Goal: Task Accomplishment & Management: Complete application form

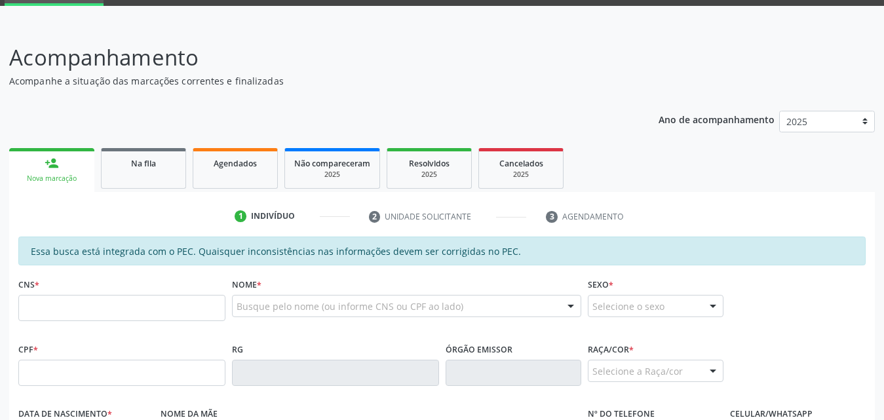
scroll to position [66, 0]
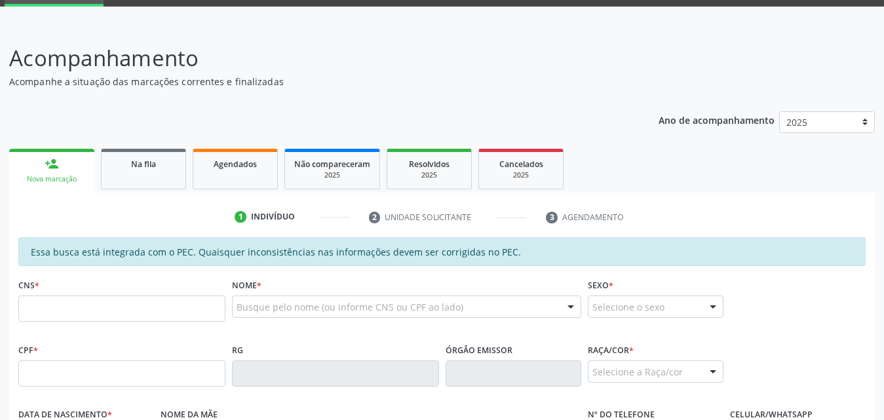
click at [134, 311] on input "text" at bounding box center [121, 309] width 207 height 26
type input "898 0006 0439 6572"
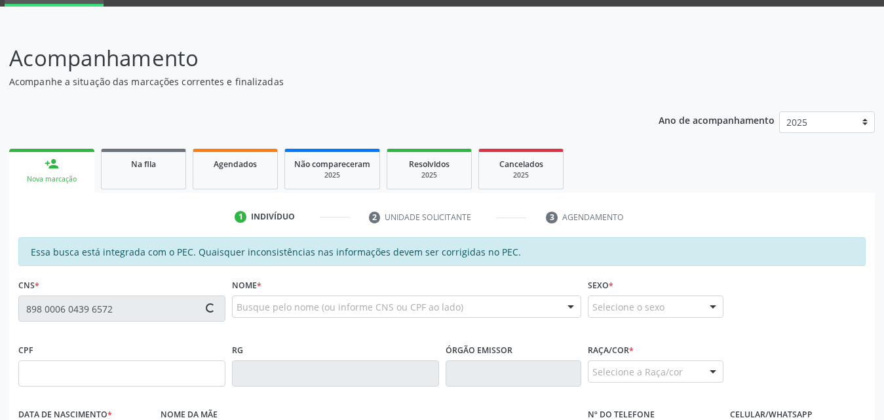
type input "122.811.954-65"
type input "[DATE]"
type input "[PERSON_NAME]"
type input "[PHONE_NUMBER]"
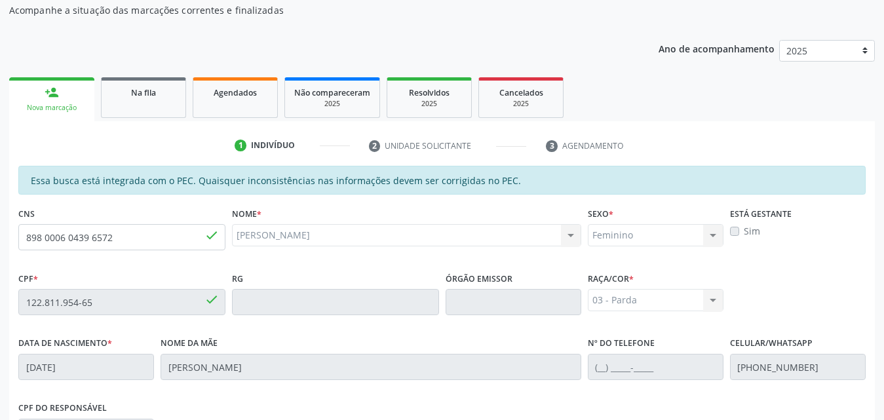
scroll to position [131, 0]
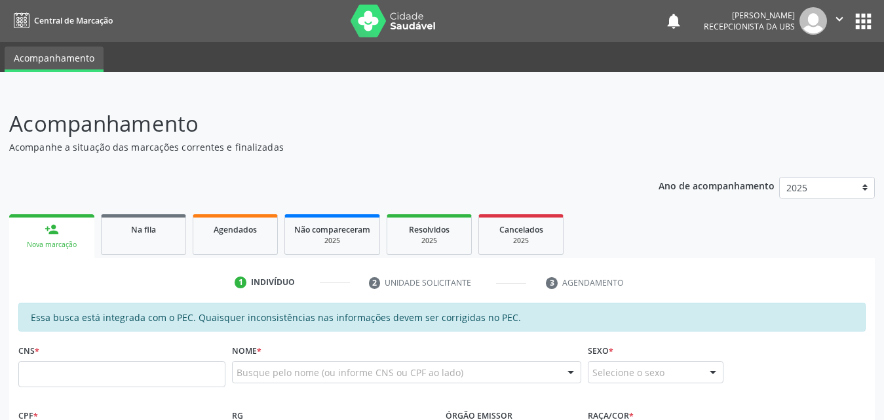
scroll to position [130, 0]
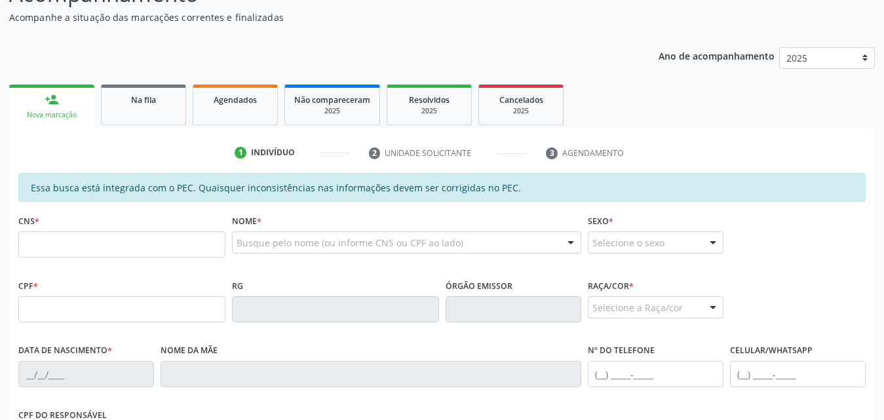
click at [116, 250] on input "text" at bounding box center [121, 244] width 207 height 26
type input "702 4085 6925 8426"
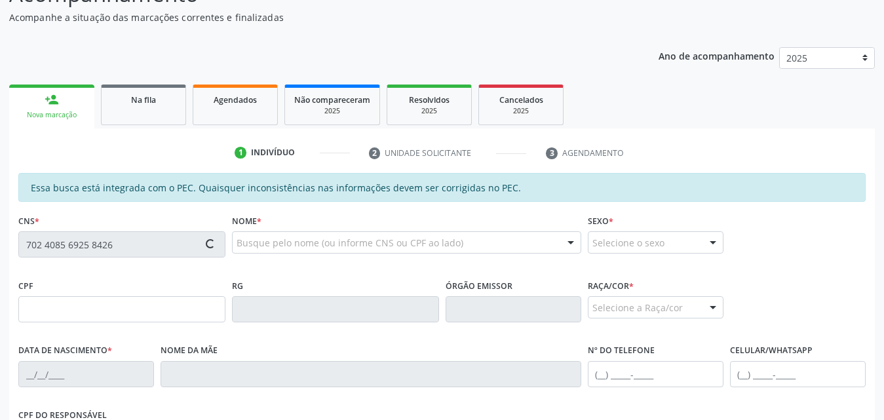
type input "[DATE]"
type input "[PERSON_NAME]"
type input "[PHONE_NUMBER]"
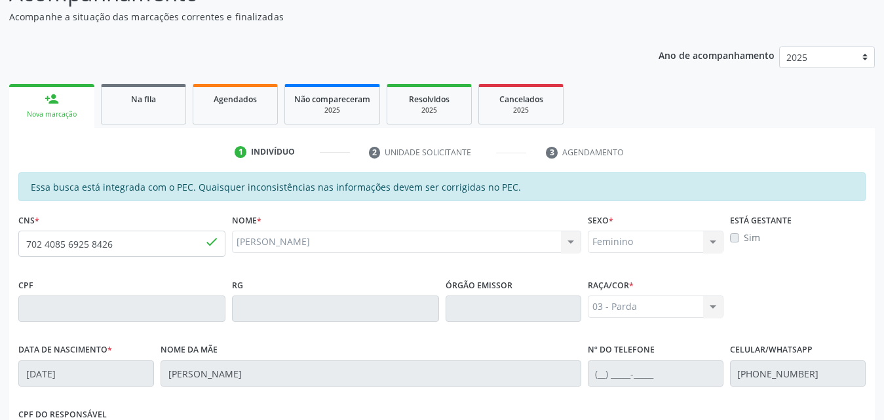
scroll to position [131, 0]
click at [168, 251] on input "702 4085 6925 8426" at bounding box center [121, 243] width 207 height 26
type input "7"
type input "898 0006 0439 6572"
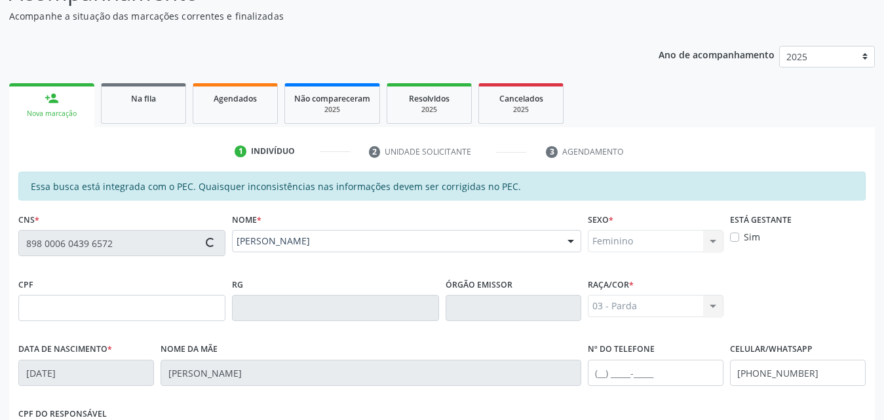
type input "122.811.954-65"
type input "[PERSON_NAME]"
type input "[PHONE_NUMBER]"
type input "S/N"
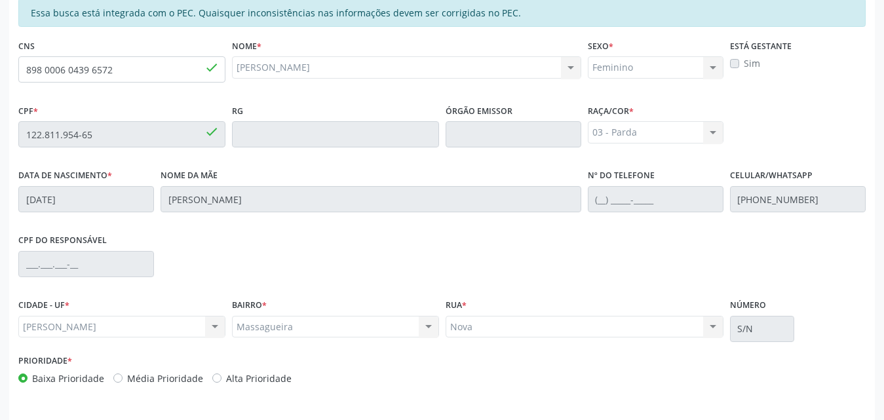
scroll to position [347, 0]
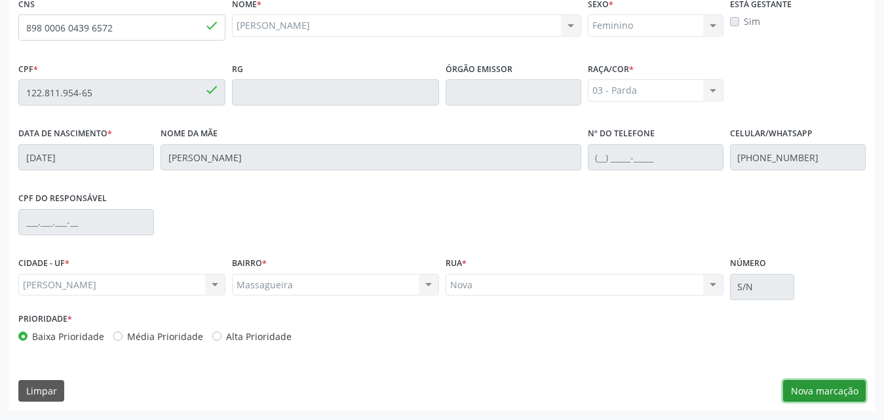
click at [827, 385] on button "Nova marcação" at bounding box center [824, 391] width 83 height 22
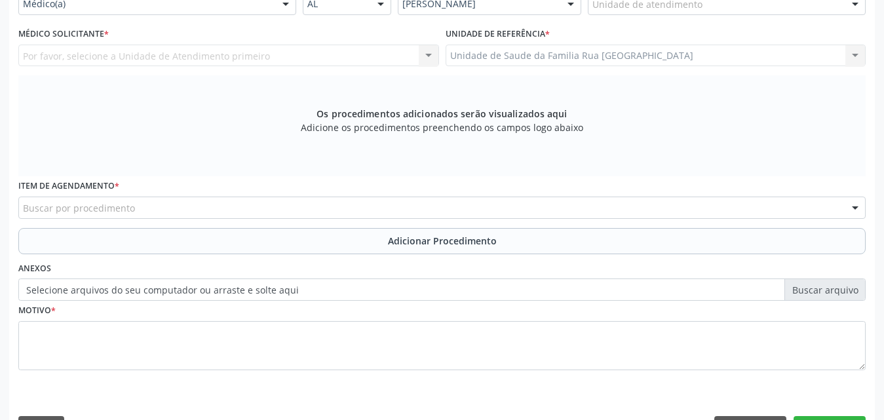
scroll to position [150, 0]
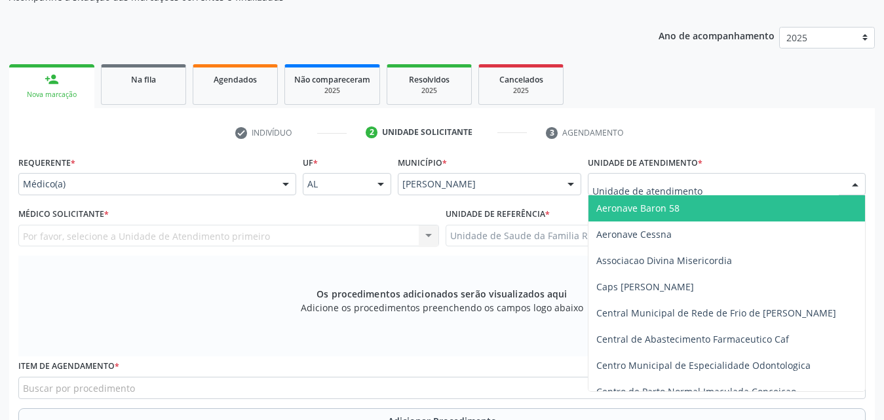
click at [762, 184] on div at bounding box center [727, 184] width 278 height 22
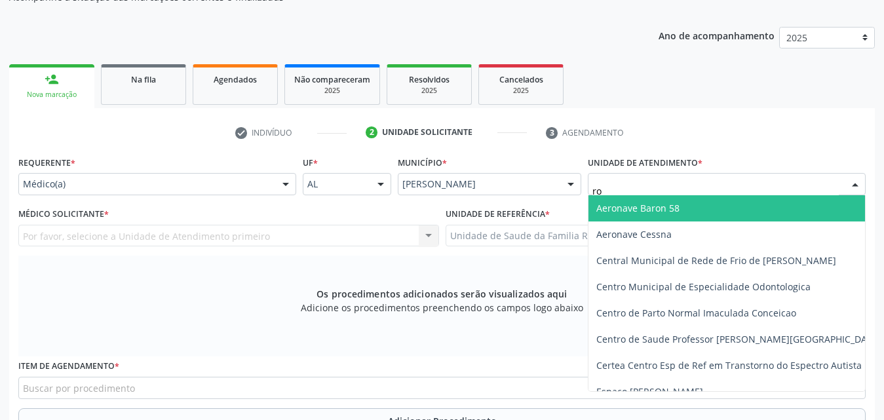
type input "r"
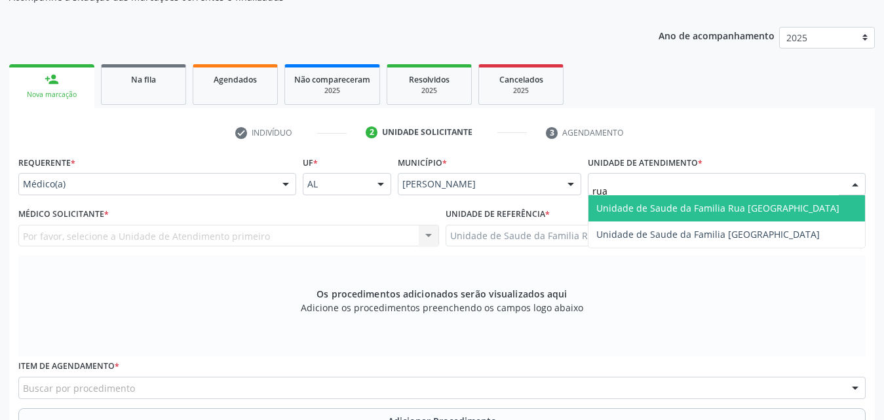
type input "rua"
click at [757, 206] on span "Unidade de Saude da Familia Rua [GEOGRAPHIC_DATA]" at bounding box center [718, 208] width 243 height 12
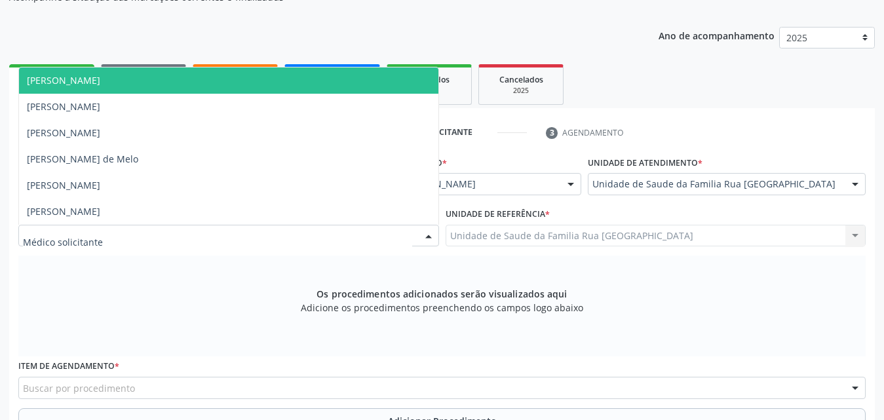
click at [421, 235] on div at bounding box center [429, 237] width 20 height 22
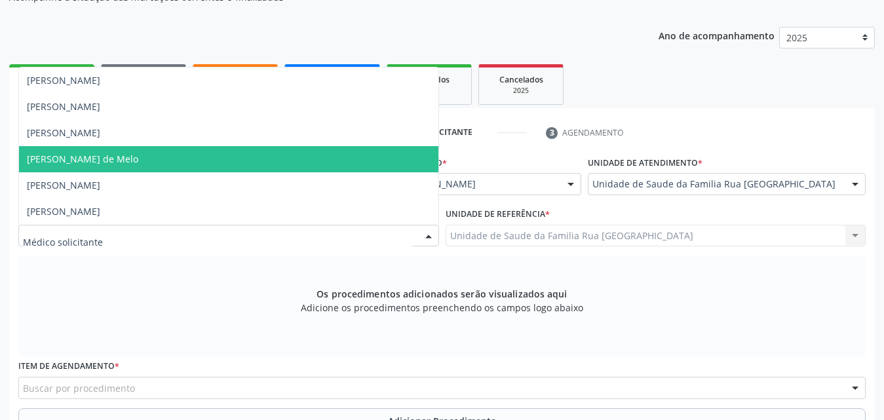
click at [195, 162] on span "[PERSON_NAME] de Melo" at bounding box center [229, 159] width 420 height 26
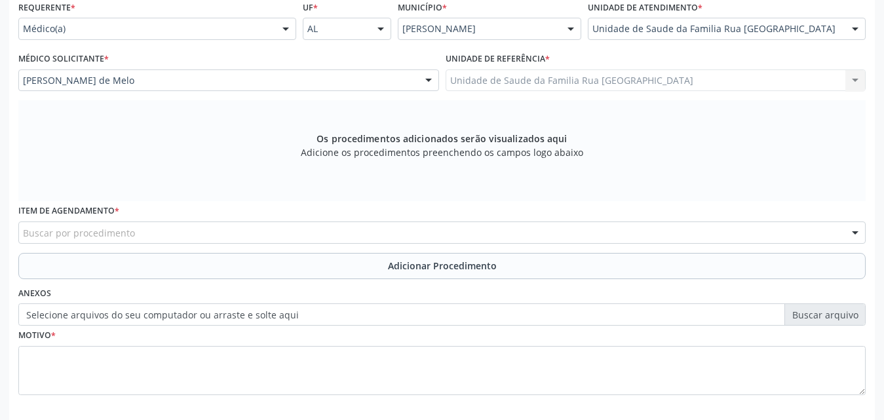
scroll to position [347, 0]
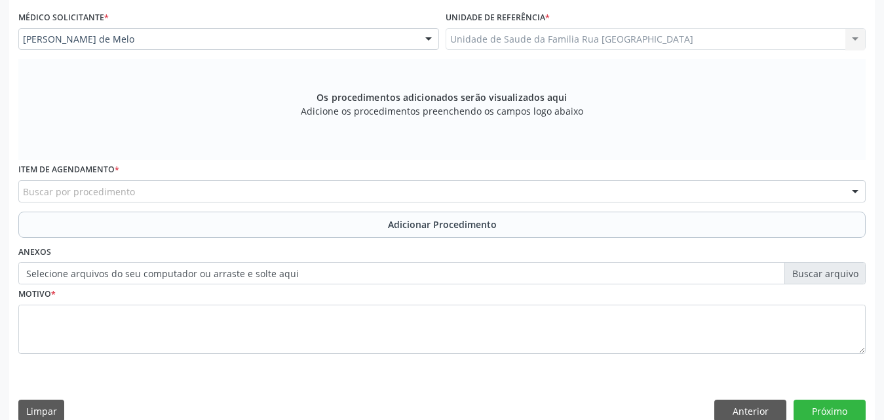
click at [353, 199] on div "Buscar por procedimento" at bounding box center [442, 191] width 848 height 22
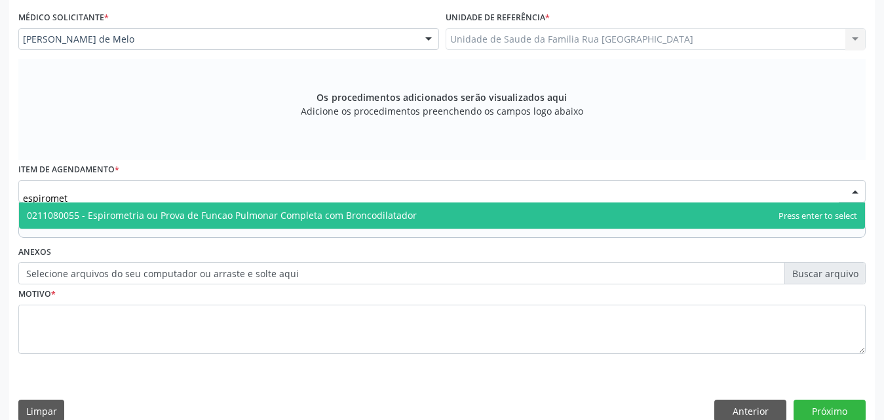
type input "espirometr"
click at [329, 214] on span "0211080055 - Espirometria ou Prova de Funcao Pulmonar Completa com Broncodilata…" at bounding box center [222, 215] width 390 height 12
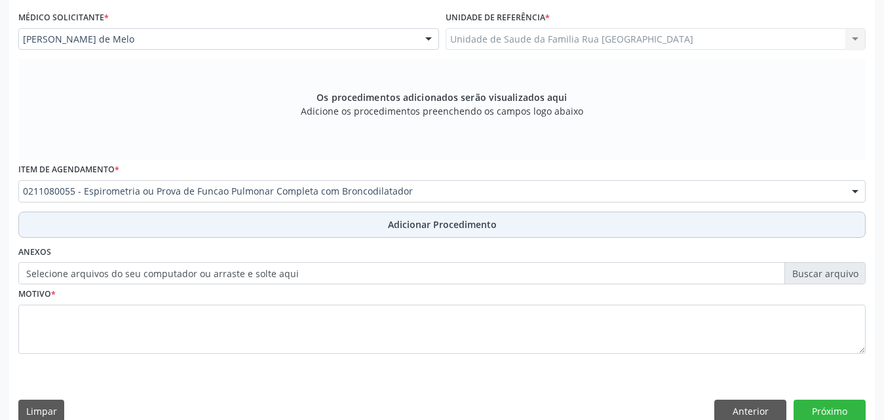
click at [405, 226] on span "Adicionar Procedimento" at bounding box center [442, 225] width 109 height 14
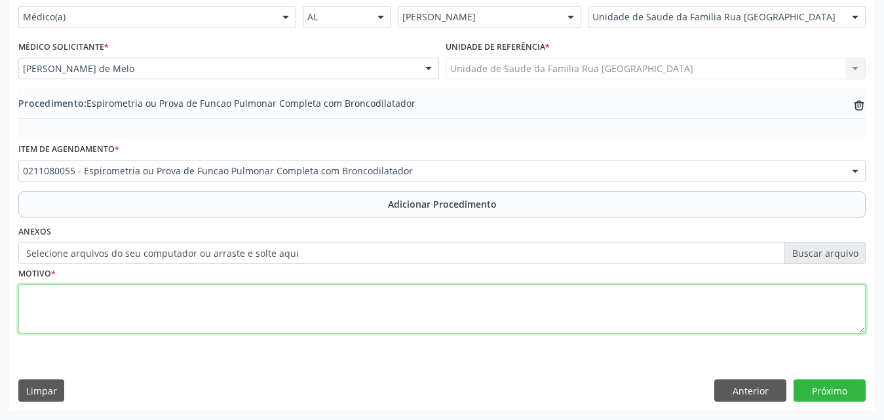
click at [125, 309] on textarea at bounding box center [442, 310] width 848 height 50
type textarea "asma"
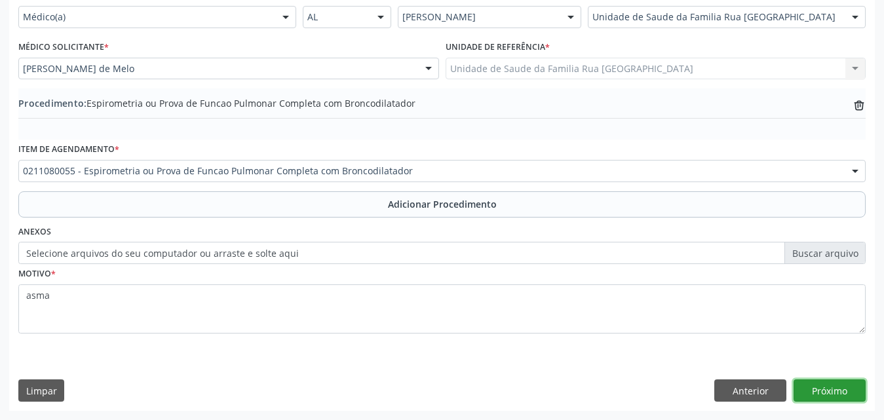
click at [848, 389] on button "Próximo" at bounding box center [830, 391] width 72 height 22
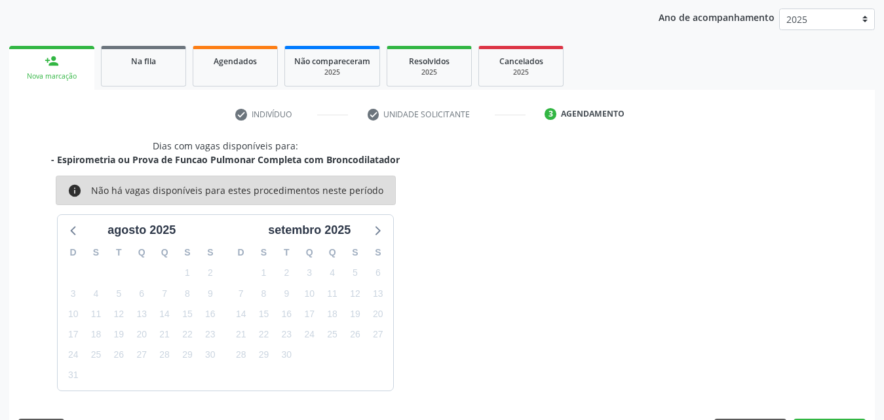
scroll to position [207, 0]
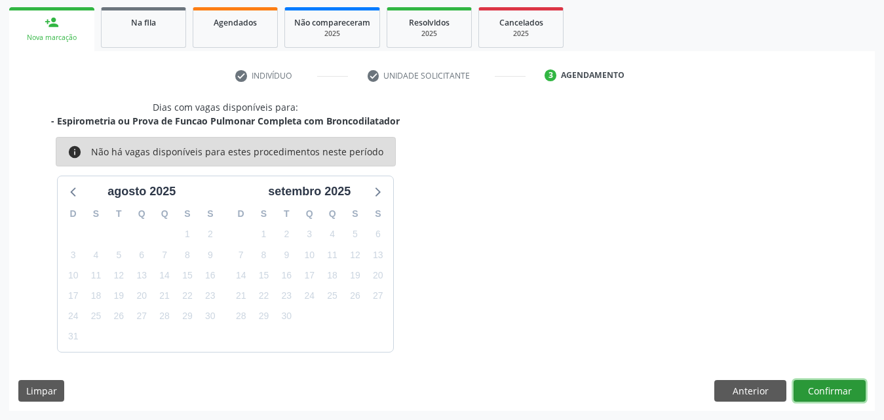
click at [830, 389] on button "Confirmar" at bounding box center [830, 391] width 72 height 22
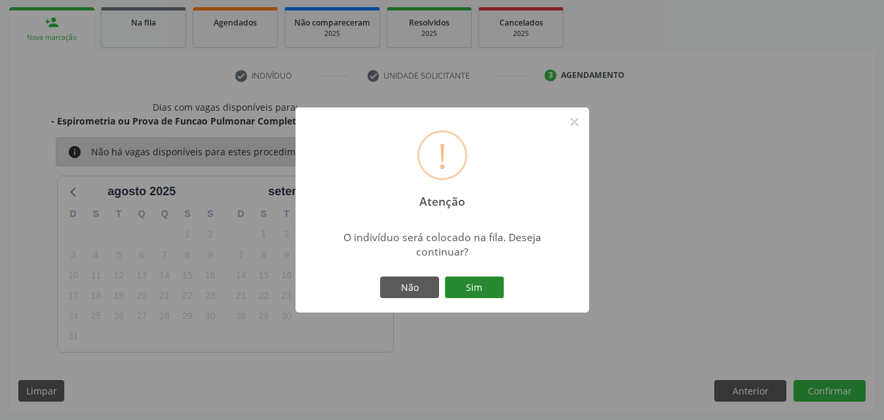
click at [476, 285] on button "Sim" at bounding box center [474, 288] width 59 height 22
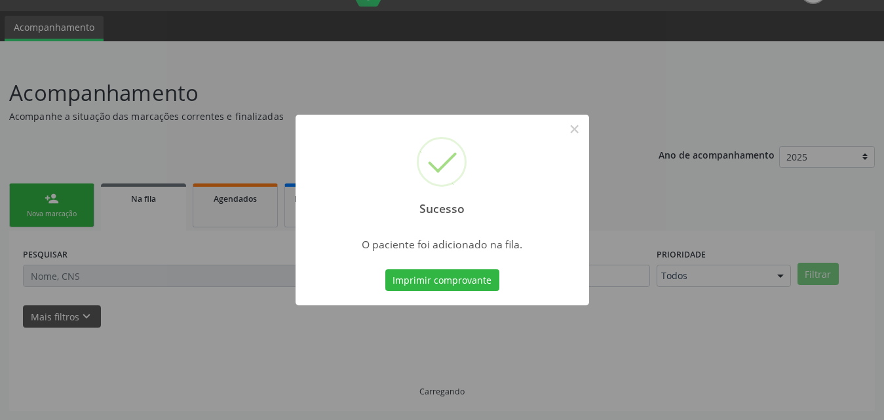
scroll to position [31, 0]
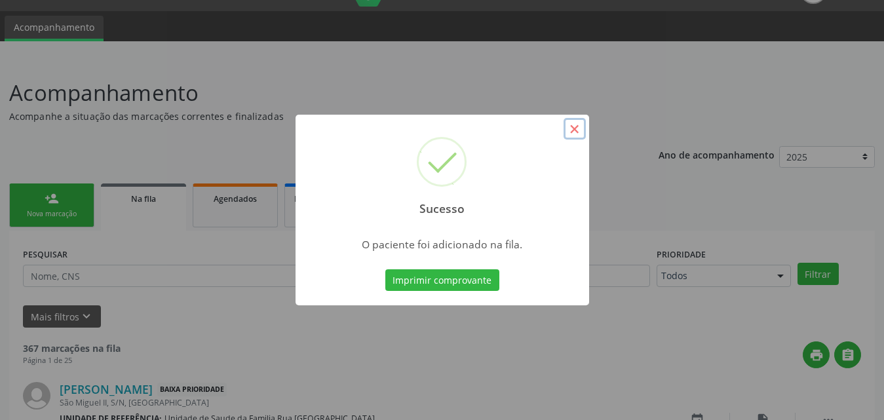
click at [575, 132] on button "×" at bounding box center [575, 129] width 22 height 22
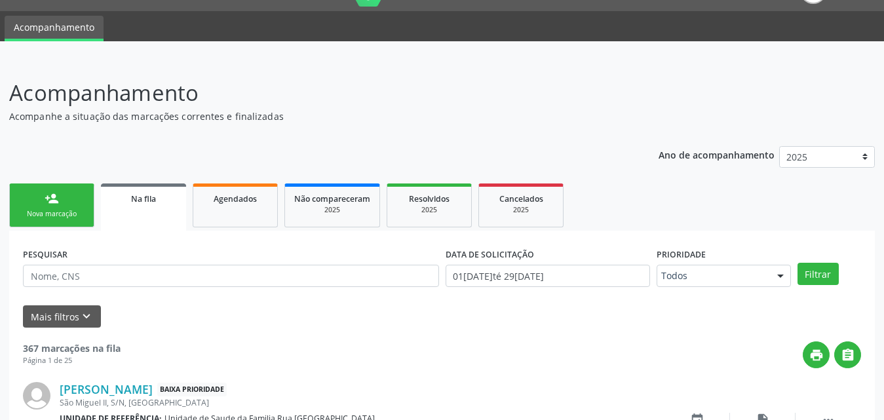
click at [56, 205] on div "person_add" at bounding box center [52, 198] width 14 height 14
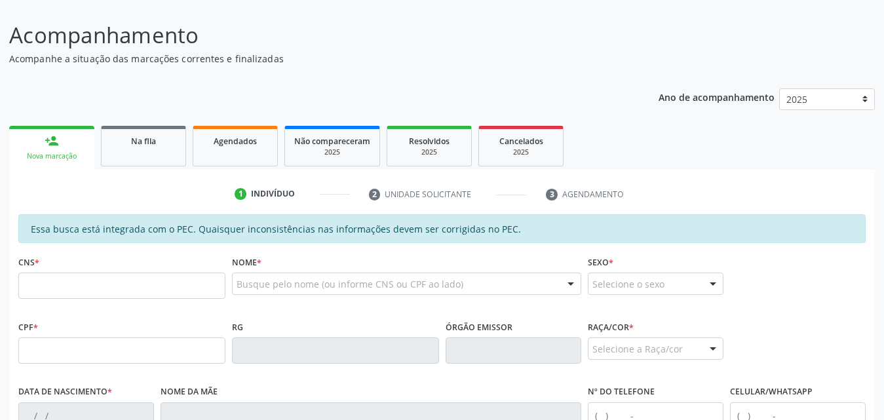
scroll to position [162, 0]
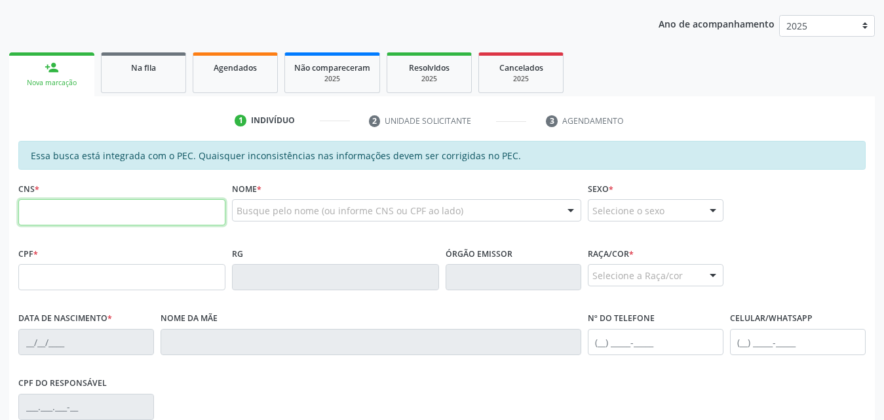
click at [157, 216] on input "text" at bounding box center [121, 212] width 207 height 26
type input "700 6014 8435 2563"
type input "364.520.094-00"
type input "3[DATE]"
type input "[PERSON_NAME]"
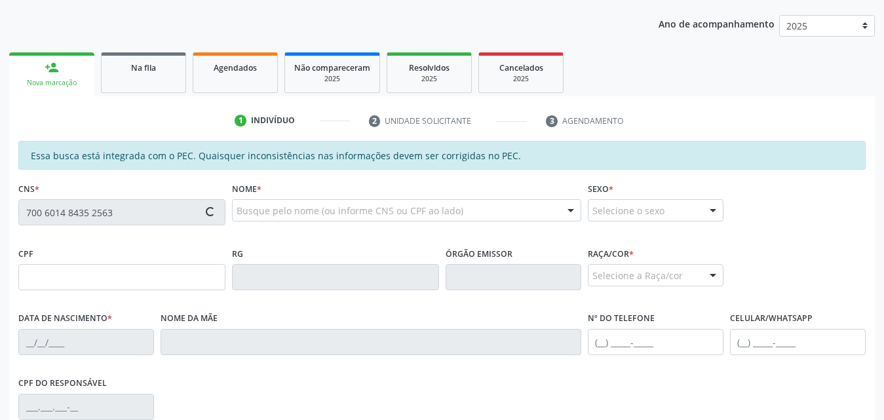
type input "[PHONE_NUMBER]"
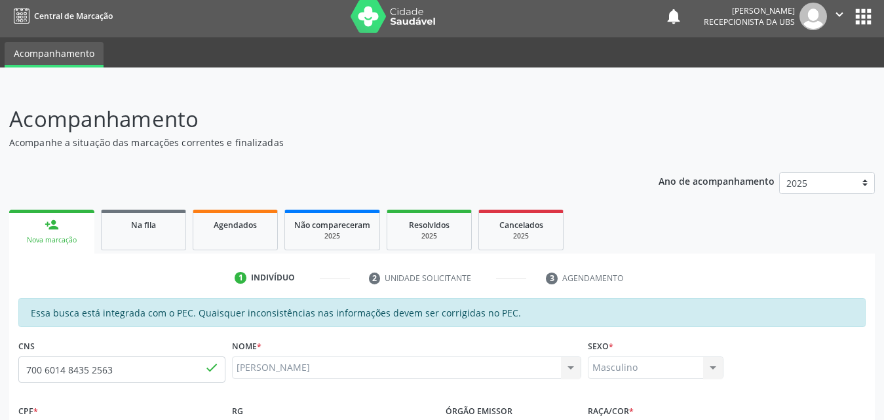
scroll to position [0, 0]
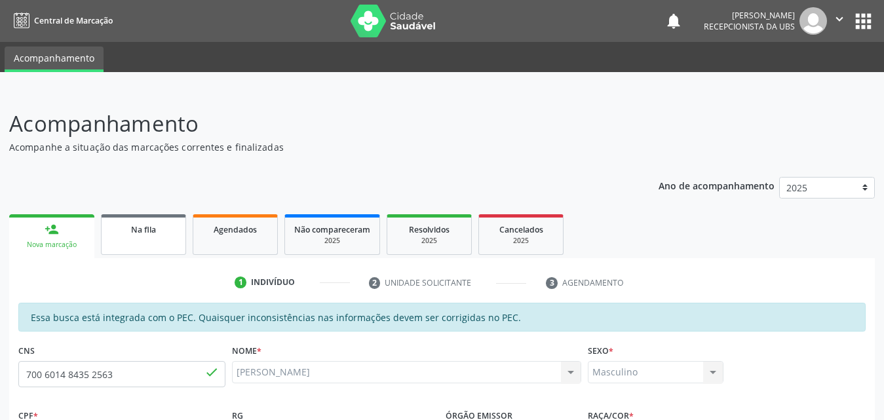
click at [150, 231] on span "Na fila" at bounding box center [143, 229] width 25 height 11
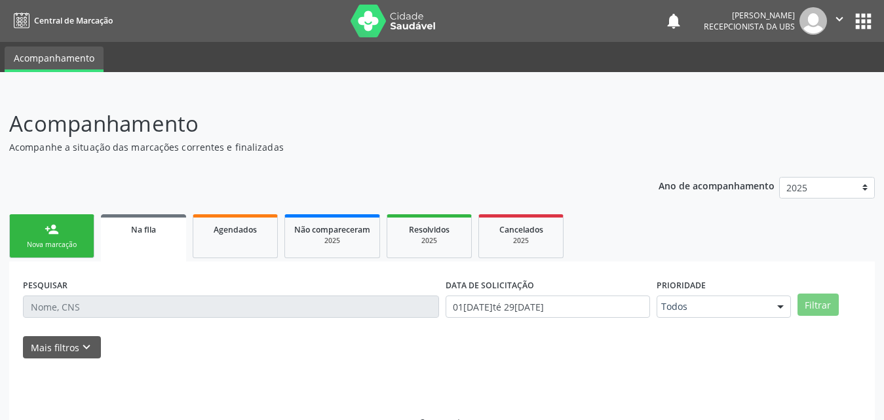
click at [57, 234] on div "person_add" at bounding box center [52, 229] width 14 height 14
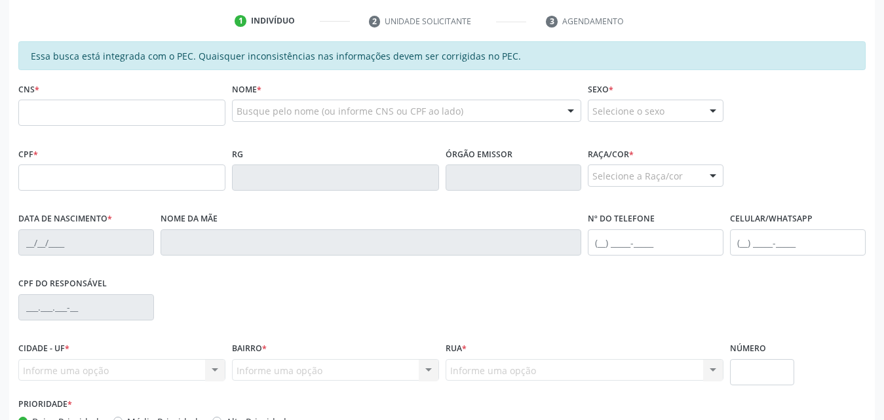
scroll to position [262, 0]
click at [123, 106] on input "text" at bounding box center [121, 112] width 207 height 26
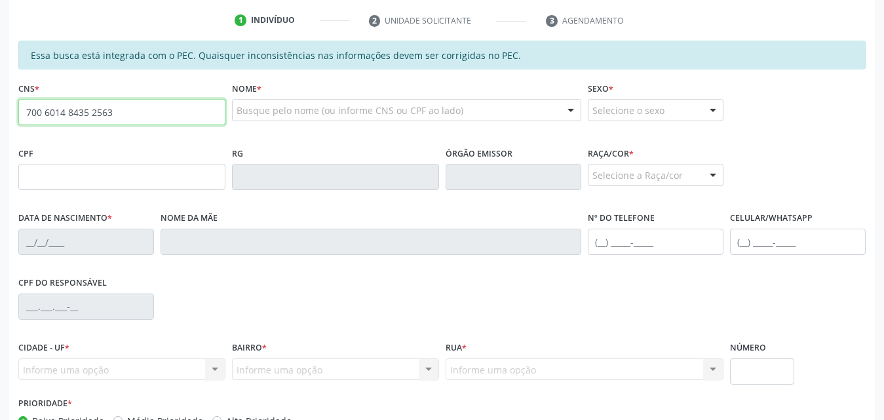
type input "700 6014 8435 2563"
type input "364.520.094-00"
type input "3[DATE]"
type input "[PERSON_NAME]"
type input "[PHONE_NUMBER]"
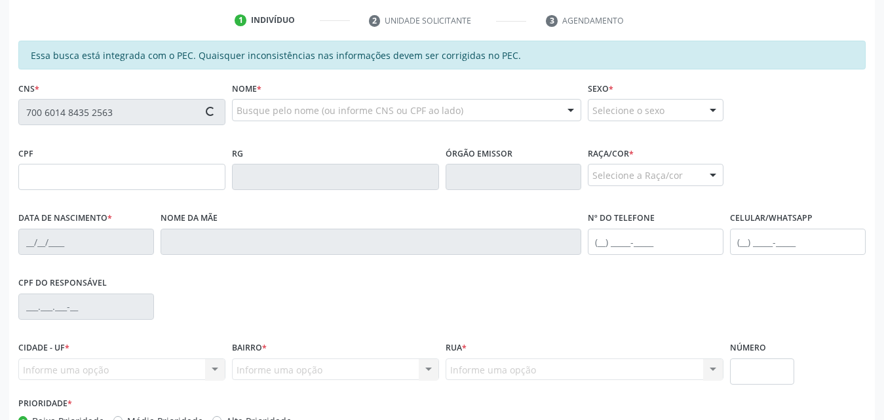
type input "S/N"
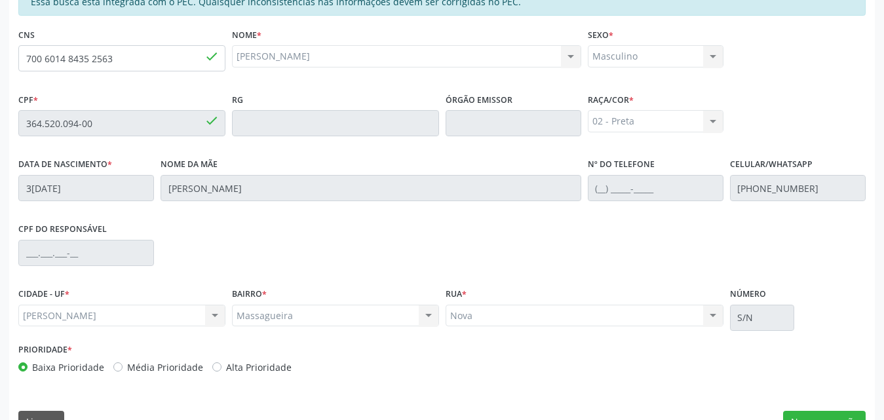
scroll to position [347, 0]
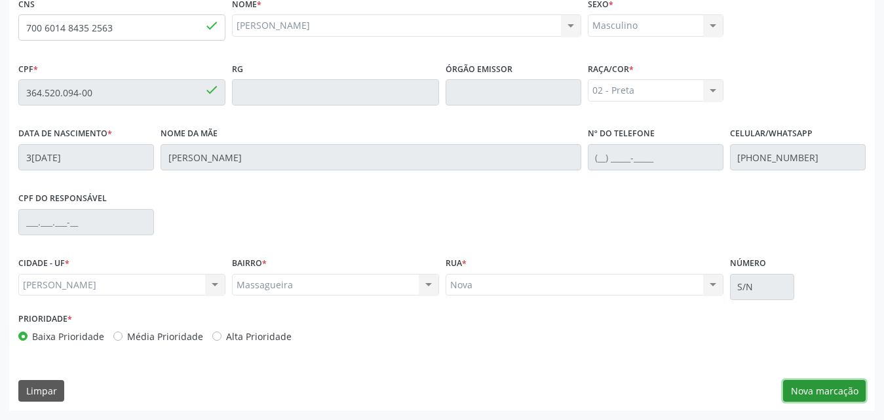
click at [817, 393] on button "Nova marcação" at bounding box center [824, 391] width 83 height 22
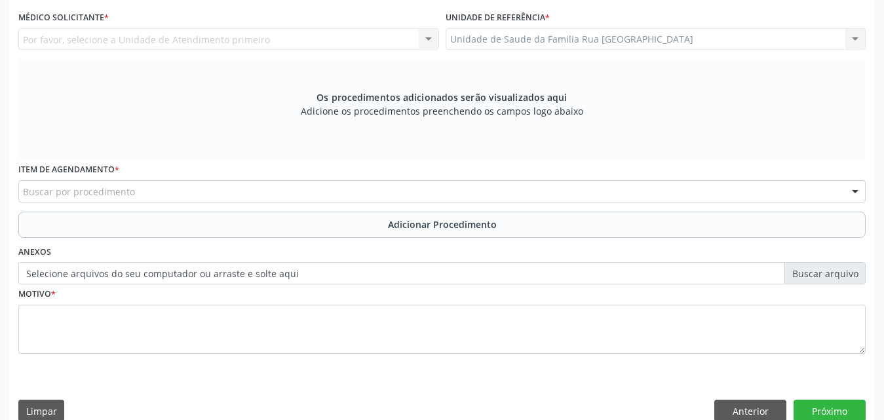
scroll to position [150, 0]
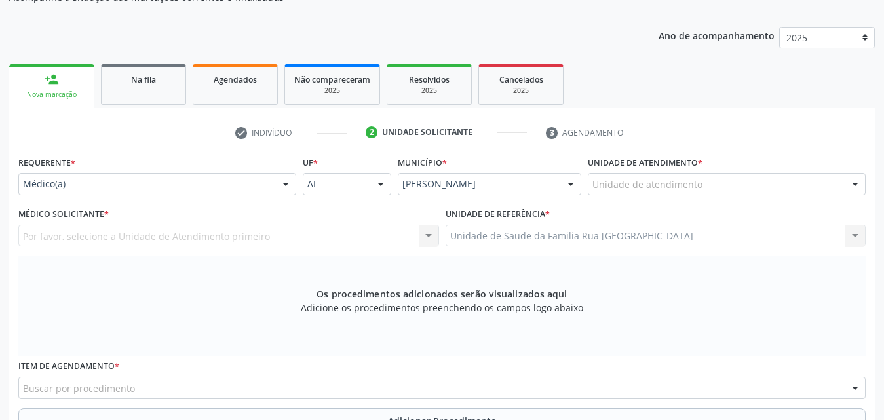
click at [286, 179] on div at bounding box center [286, 185] width 20 height 22
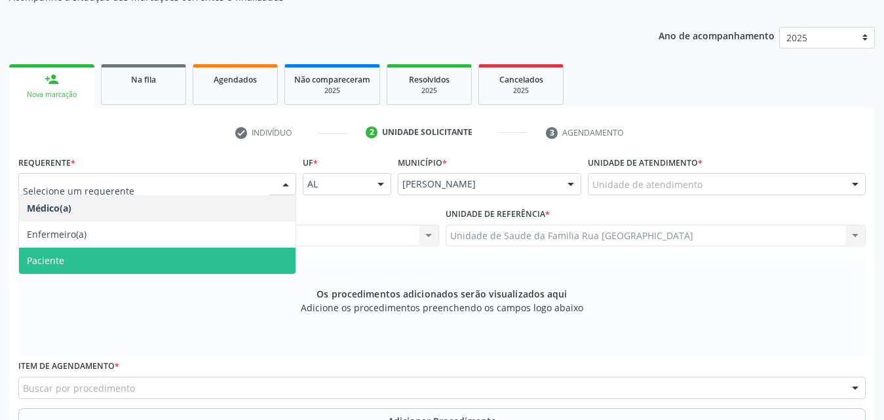
drag, startPoint x: 137, startPoint y: 254, endPoint x: 287, endPoint y: 254, distance: 150.1
click at [137, 255] on span "Paciente" at bounding box center [157, 261] width 277 height 26
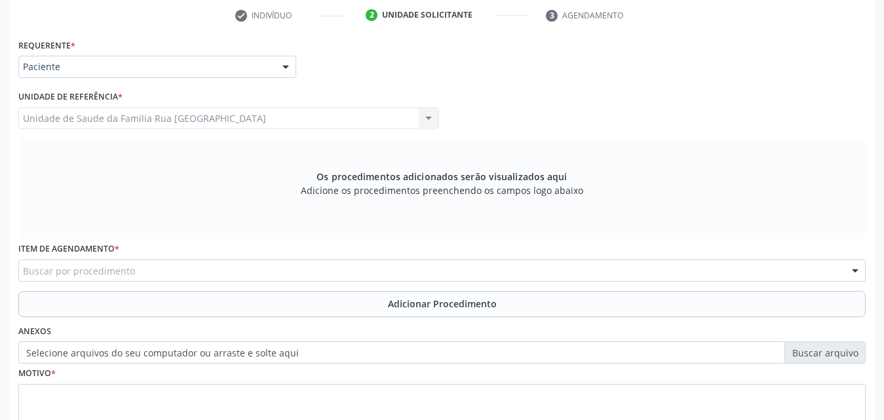
scroll to position [347, 0]
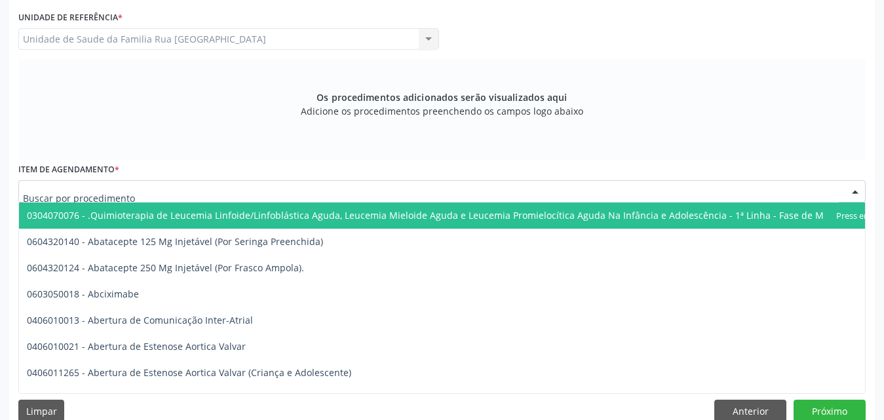
click at [293, 193] on div at bounding box center [442, 191] width 848 height 22
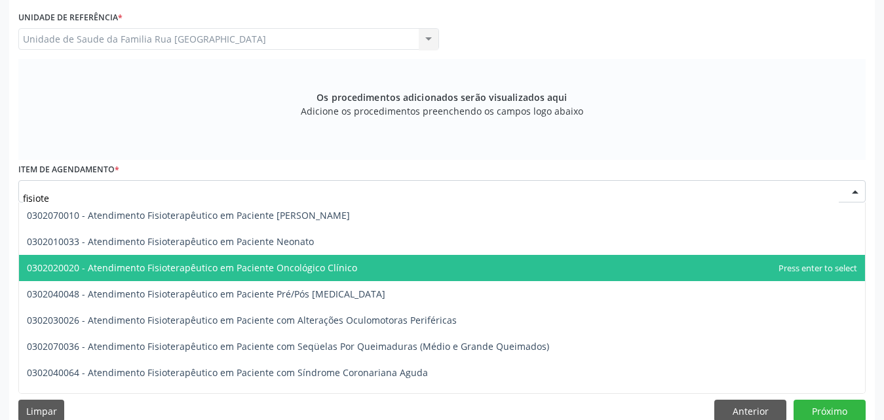
scroll to position [0, 0]
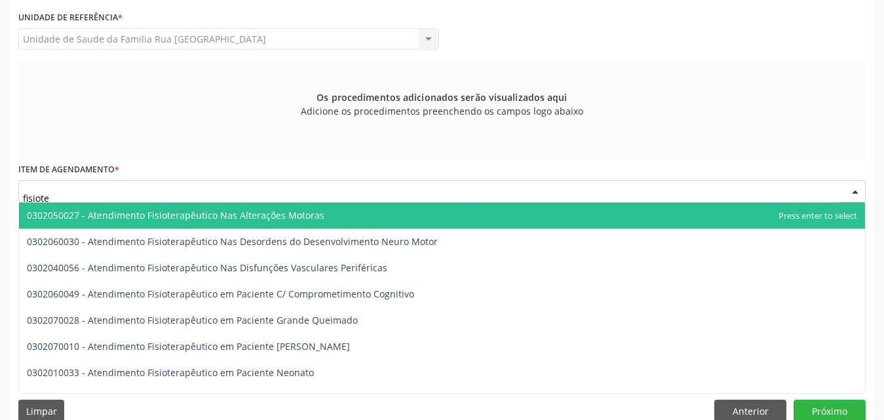
click at [144, 190] on input "fisiote" at bounding box center [431, 198] width 816 height 26
type input "f"
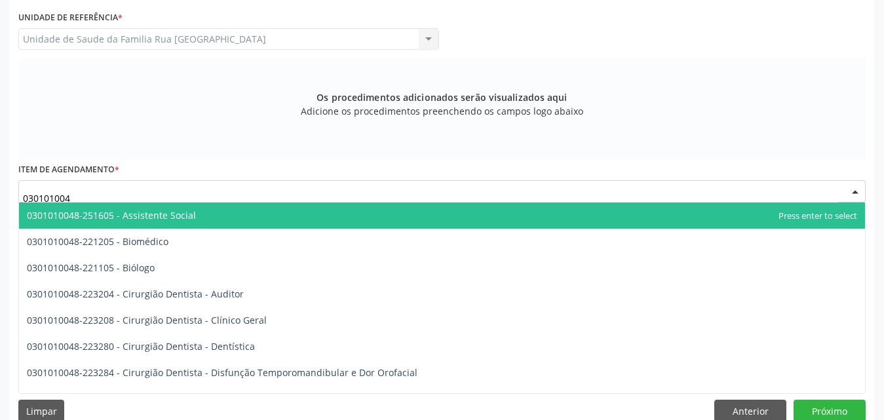
type input "0301010048"
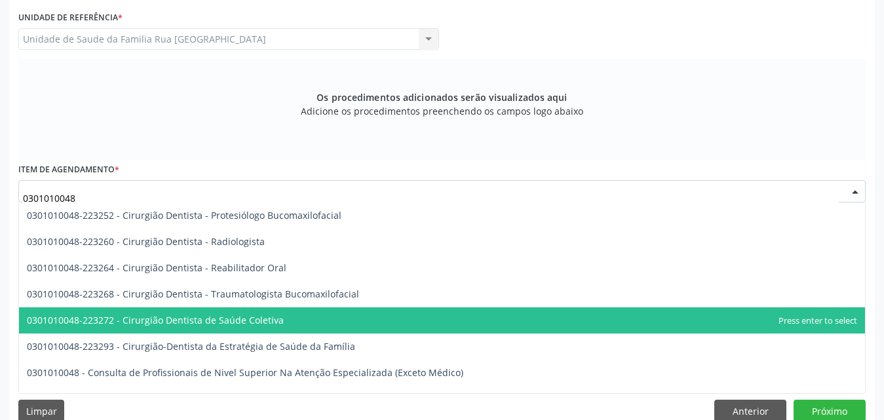
scroll to position [656, 0]
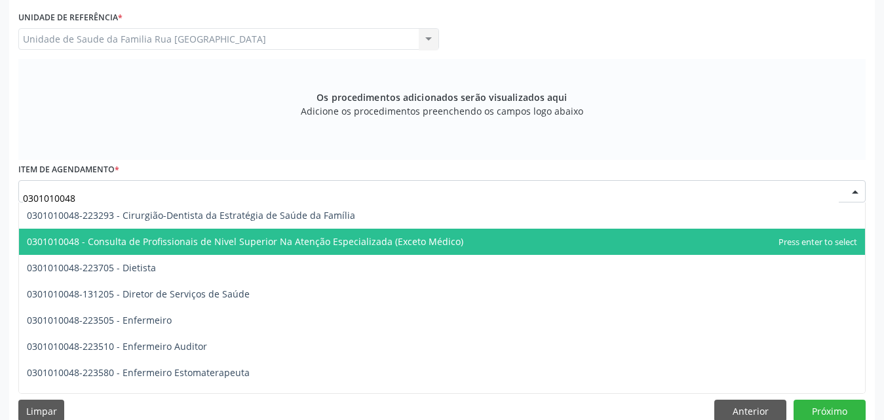
click at [243, 239] on span "0301010048 - Consulta de Profissionais de Nivel Superior Na Atenção Especializa…" at bounding box center [245, 241] width 437 height 12
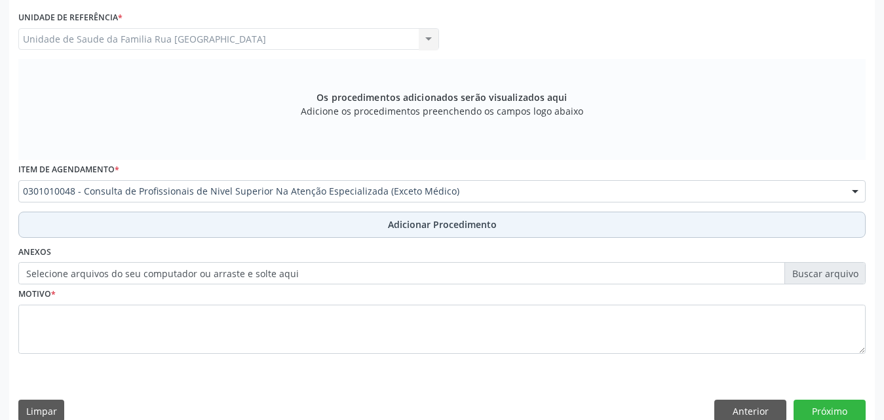
click at [453, 223] on span "Adicionar Procedimento" at bounding box center [442, 225] width 109 height 14
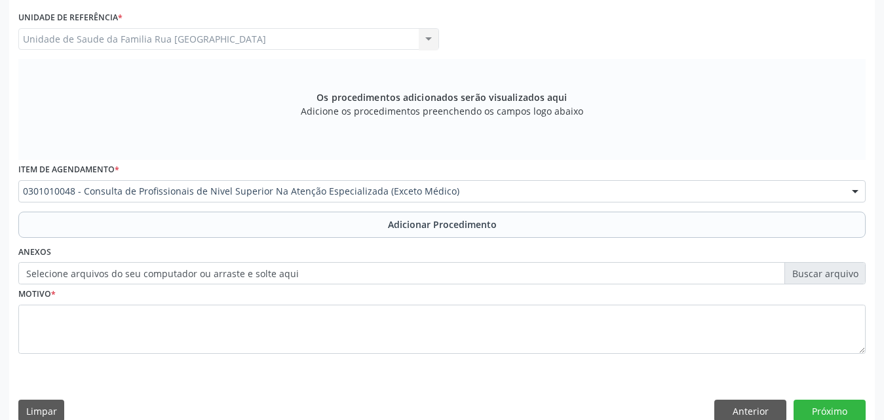
scroll to position [317, 0]
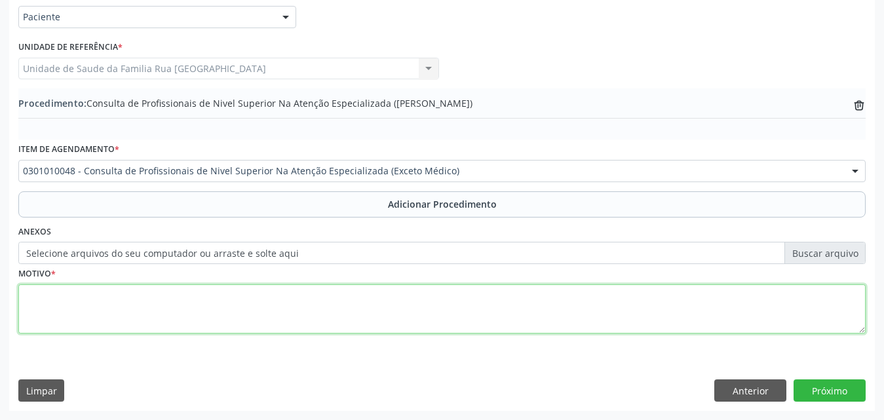
click at [190, 315] on textarea at bounding box center [442, 310] width 848 height 50
type textarea "c"
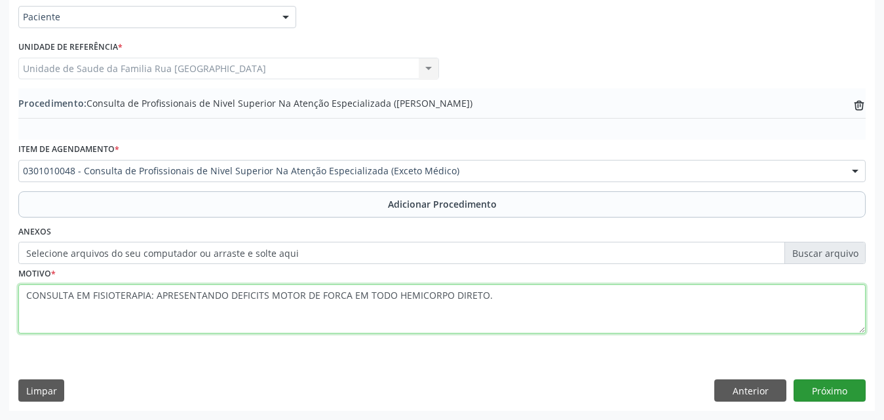
type textarea "CONSULTA EM FISIOTERAPIA: APRESENTANDO DEFICITS MOTOR DE FORCA EM TODO HEMICORP…"
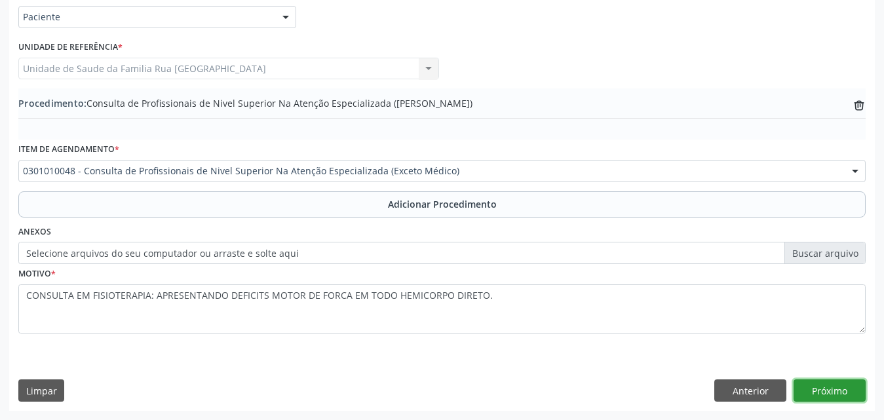
click at [827, 391] on button "Próximo" at bounding box center [830, 391] width 72 height 22
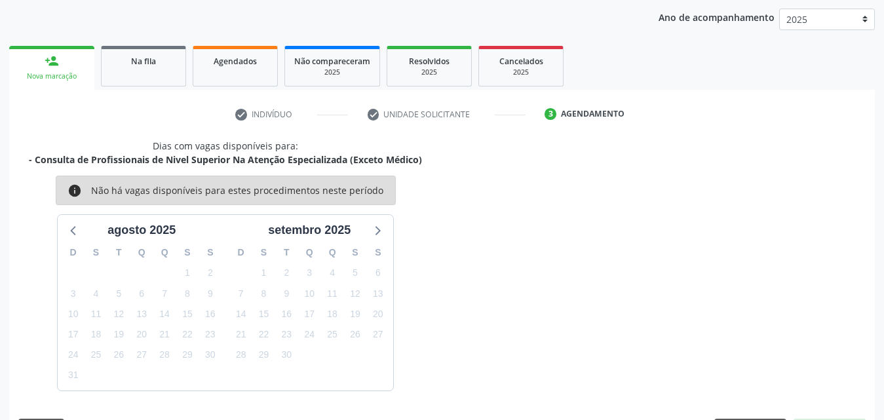
scroll to position [207, 0]
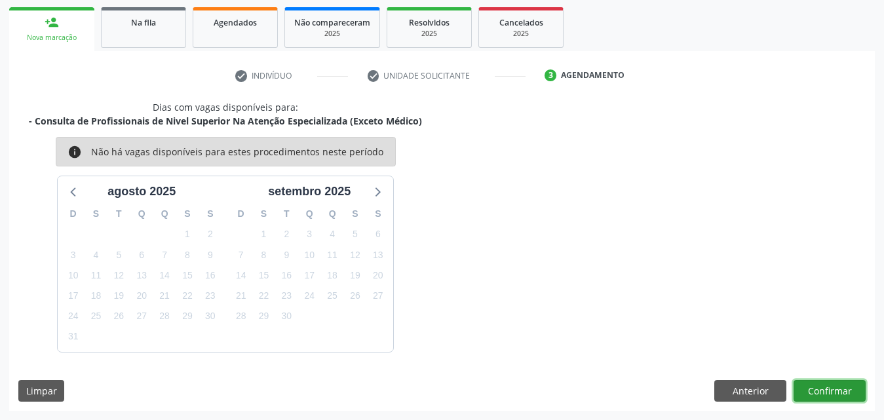
click at [829, 386] on button "Confirmar" at bounding box center [830, 391] width 72 height 22
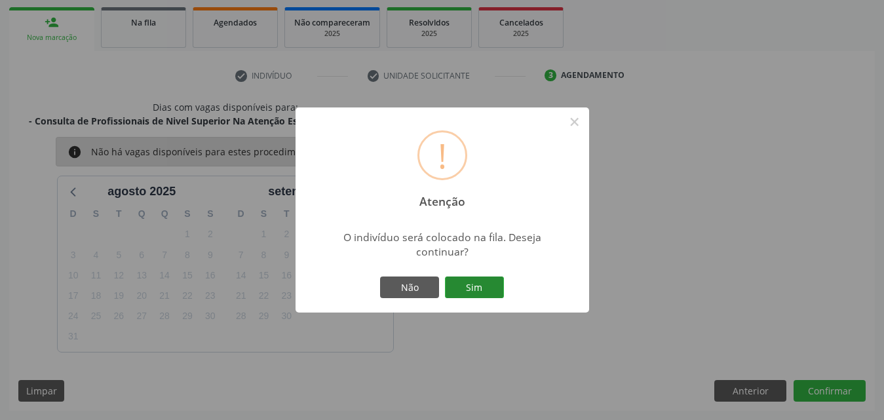
drag, startPoint x: 460, startPoint y: 286, endPoint x: 454, endPoint y: 283, distance: 7.3
click at [455, 285] on button "Sim" at bounding box center [474, 288] width 59 height 22
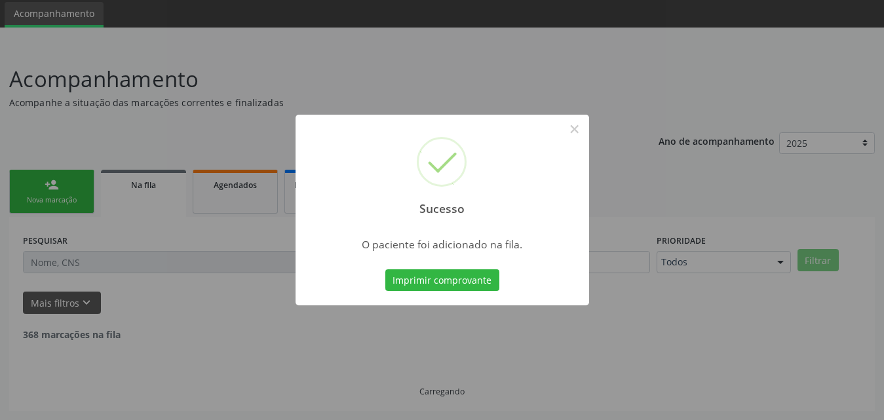
scroll to position [31, 0]
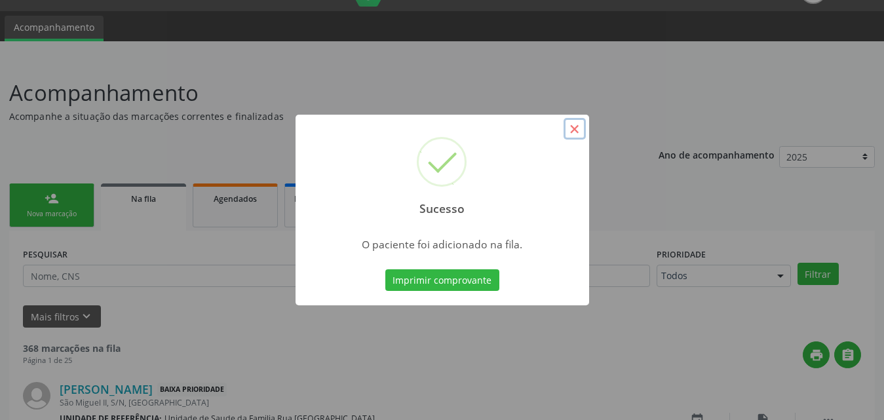
click at [572, 128] on button "×" at bounding box center [575, 129] width 22 height 22
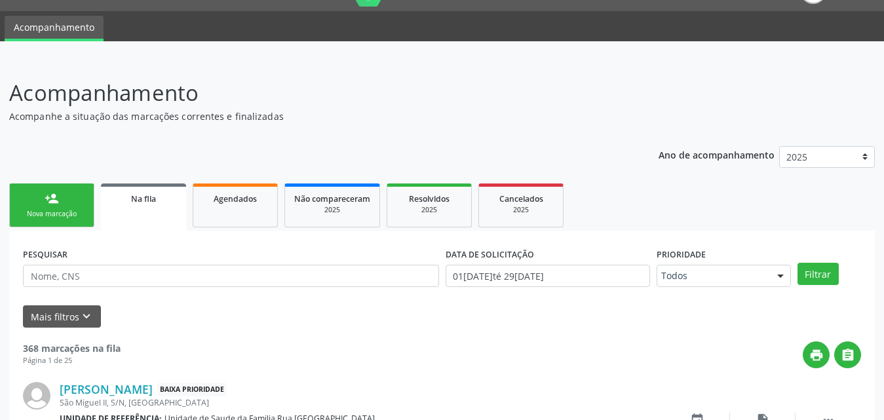
click at [75, 221] on link "person_add Nova marcação" at bounding box center [51, 206] width 85 height 44
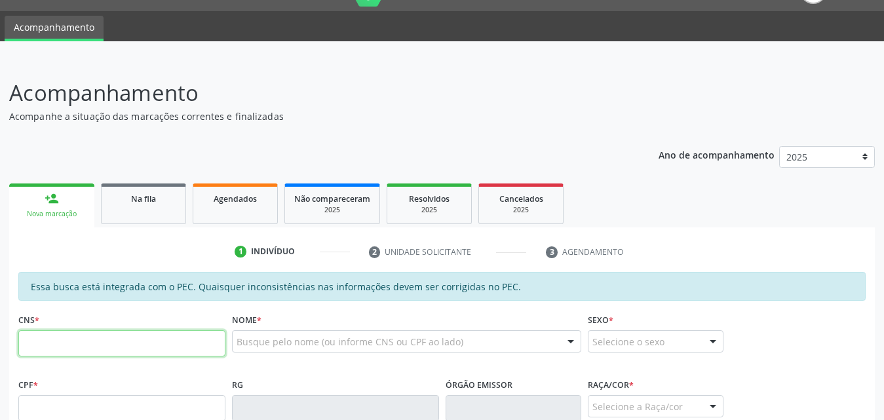
click at [144, 338] on input "text" at bounding box center [121, 343] width 207 height 26
type input "708 1005 4753 4034"
type input "014.837.714-90"
type input "[DATE]"
type input "[PERSON_NAME]"
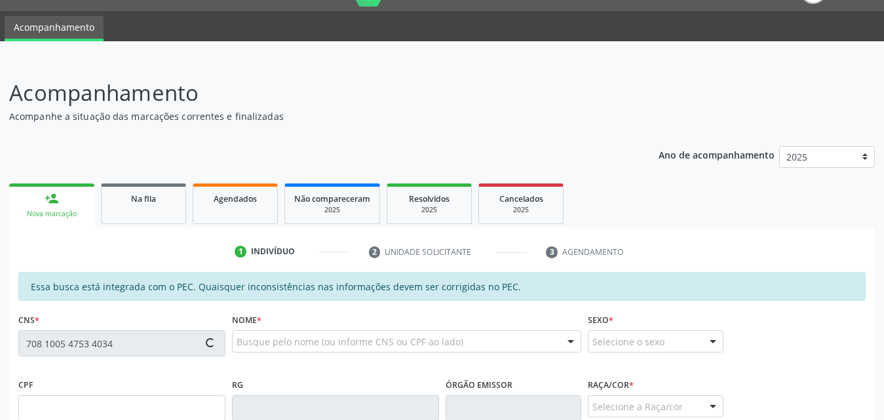
type input "[PHONE_NUMBER]"
type input "181"
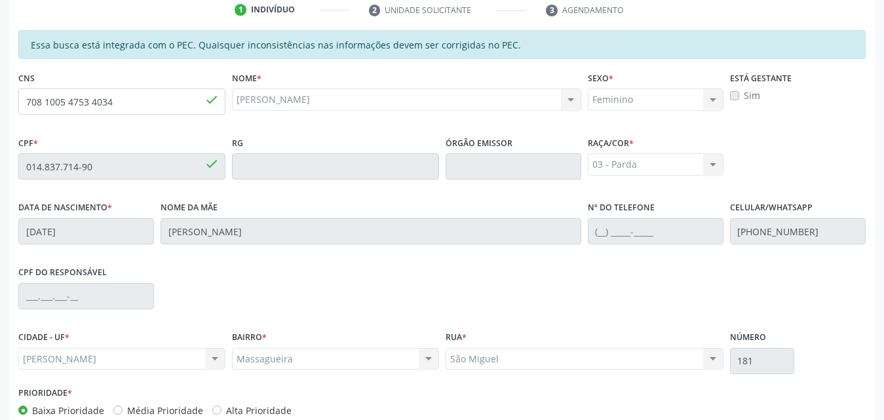
scroll to position [347, 0]
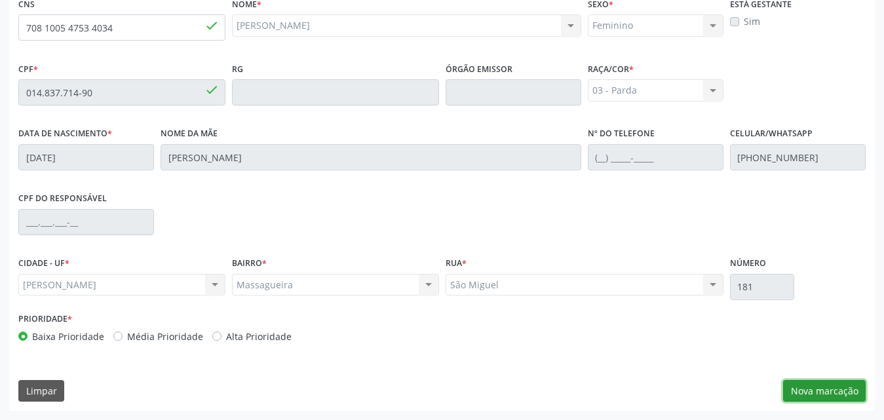
click at [812, 389] on button "Nova marcação" at bounding box center [824, 391] width 83 height 22
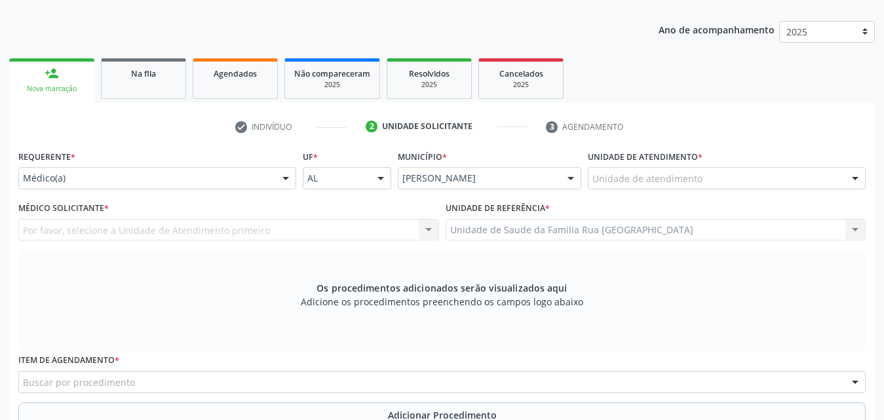
scroll to position [150, 0]
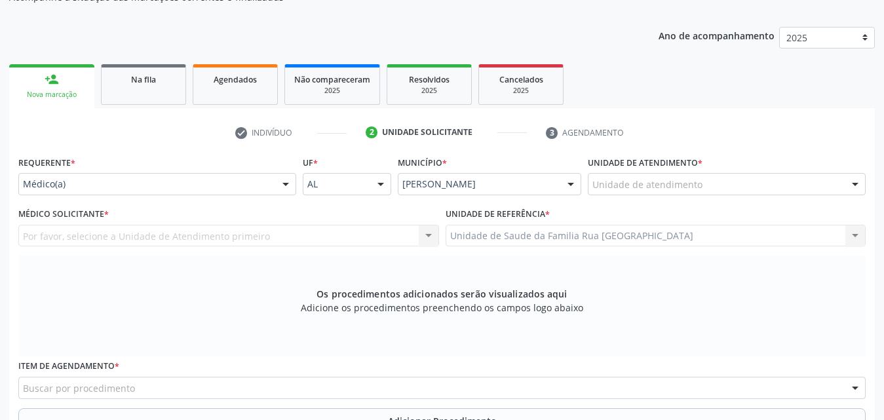
click at [818, 184] on div "Unidade de atendimento" at bounding box center [727, 184] width 278 height 22
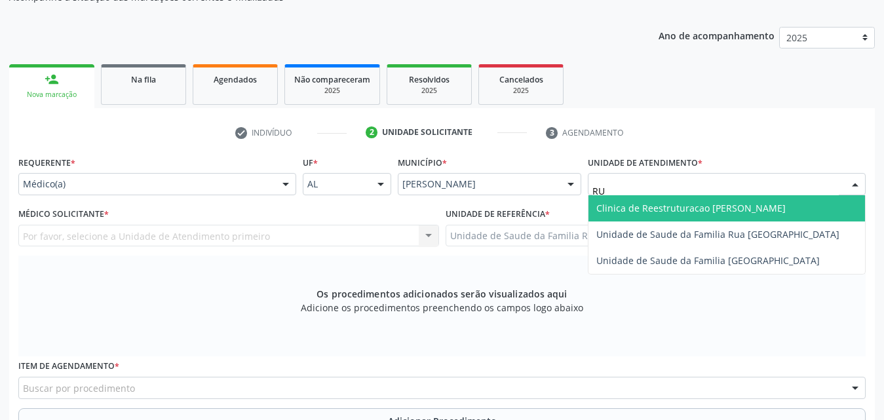
type input "RUA"
click at [760, 207] on span "Unidade de Saude da Familia Rua [GEOGRAPHIC_DATA]" at bounding box center [718, 208] width 243 height 12
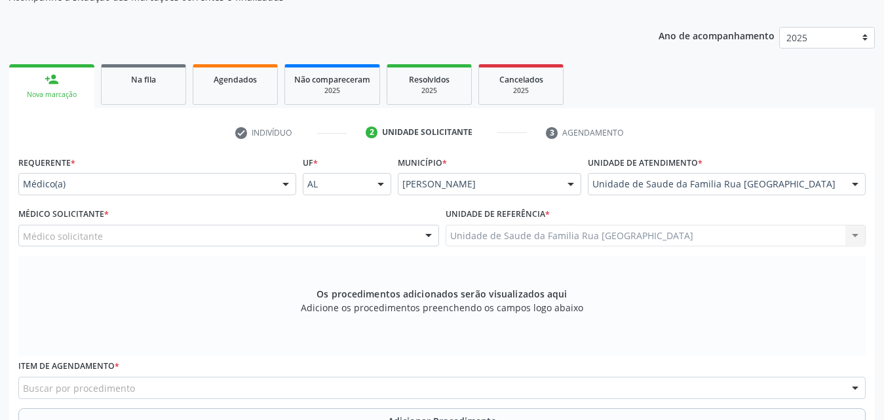
click at [194, 237] on div "Médico solicitante" at bounding box center [228, 236] width 421 height 22
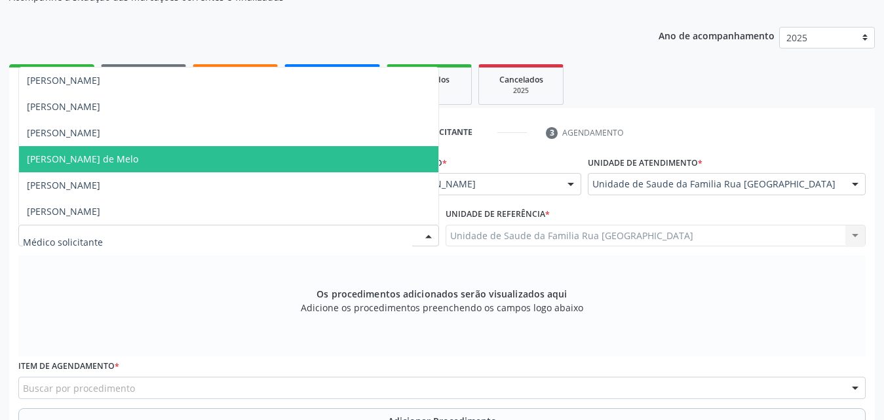
click at [156, 166] on span "[PERSON_NAME] de Melo" at bounding box center [229, 159] width 420 height 26
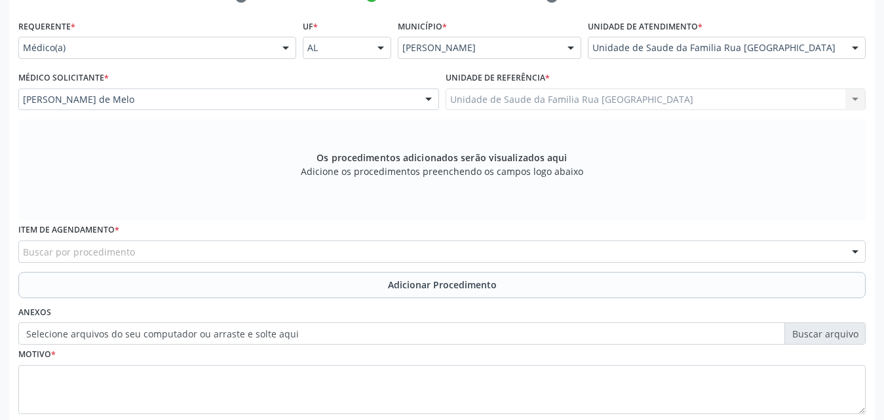
scroll to position [367, 0]
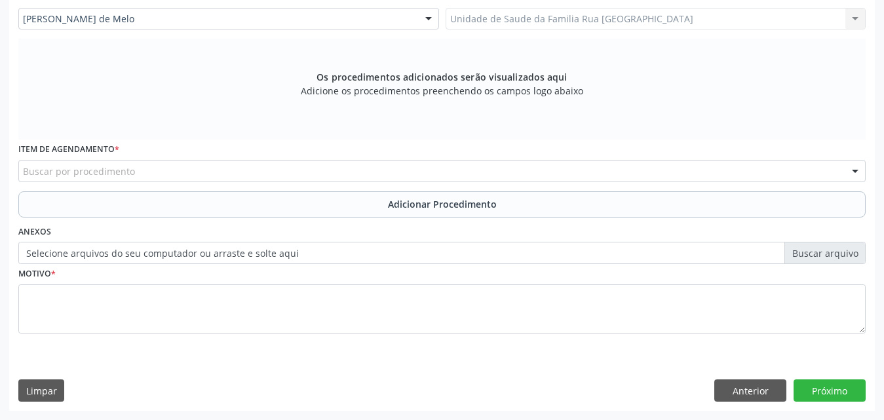
click at [264, 171] on div "Buscar por procedimento" at bounding box center [442, 171] width 848 height 22
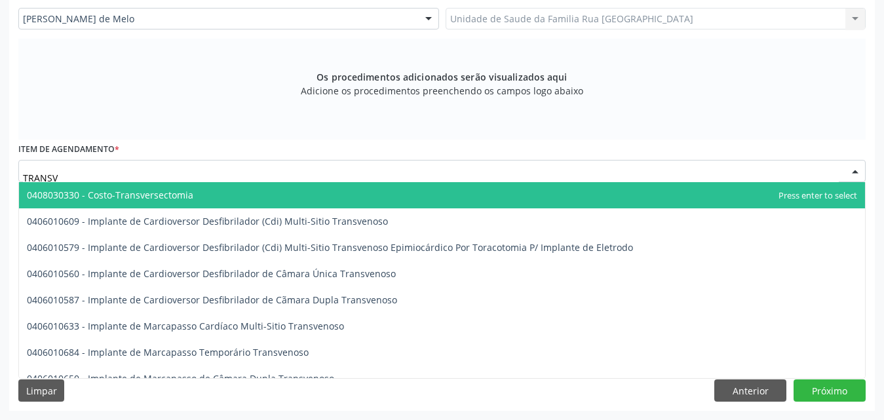
type input "TRANSVA"
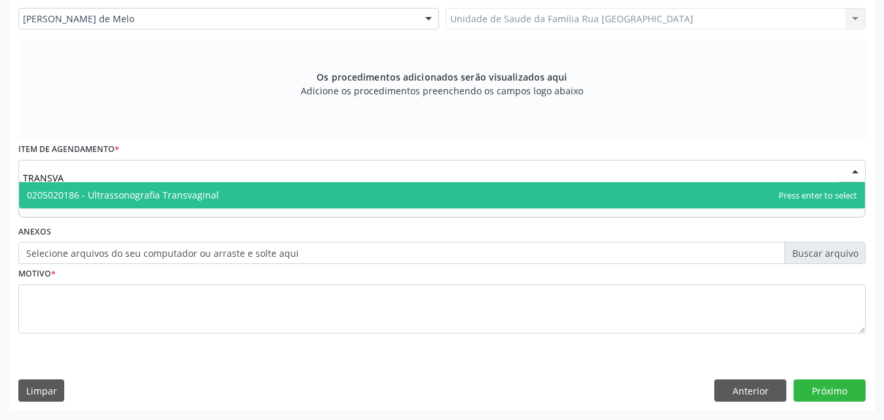
click at [172, 196] on span "0205020186 - Ultrassonografia Transvaginal" at bounding box center [123, 195] width 192 height 12
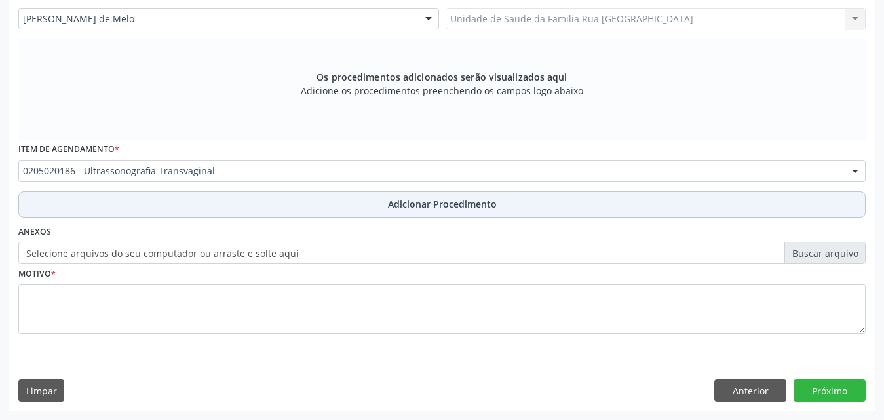
click at [463, 203] on span "Adicionar Procedimento" at bounding box center [442, 204] width 109 height 14
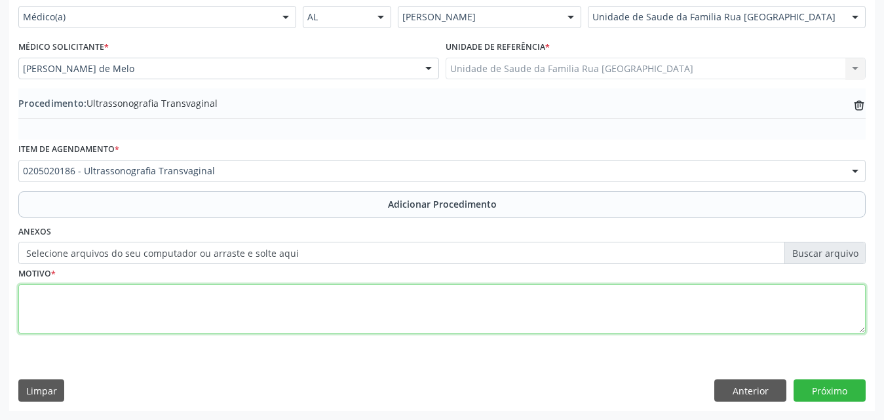
click at [164, 303] on textarea at bounding box center [442, 310] width 848 height 50
type textarea "MIOMA."
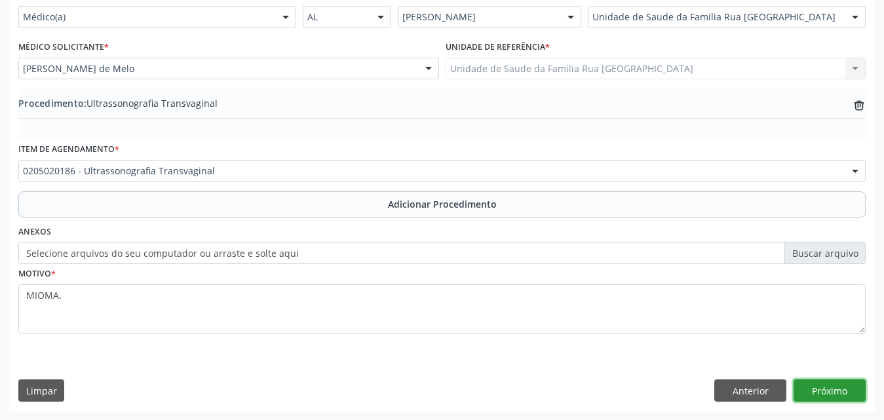
click at [827, 392] on button "Próximo" at bounding box center [830, 391] width 72 height 22
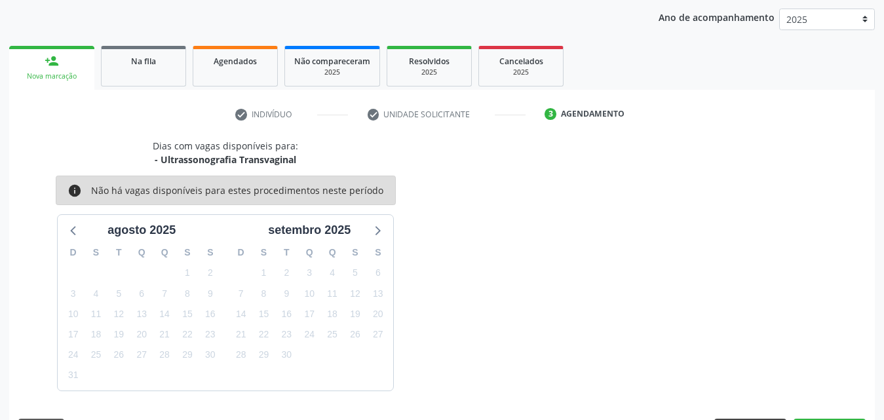
scroll to position [207, 0]
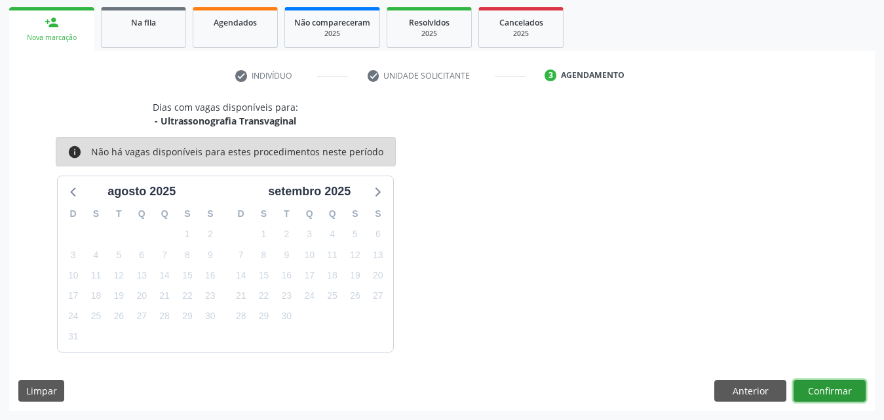
click at [845, 387] on button "Confirmar" at bounding box center [830, 391] width 72 height 22
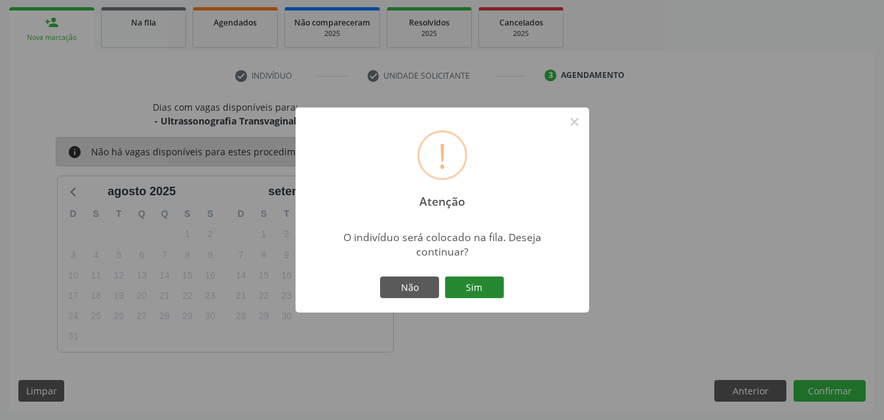
click at [467, 292] on button "Sim" at bounding box center [474, 288] width 59 height 22
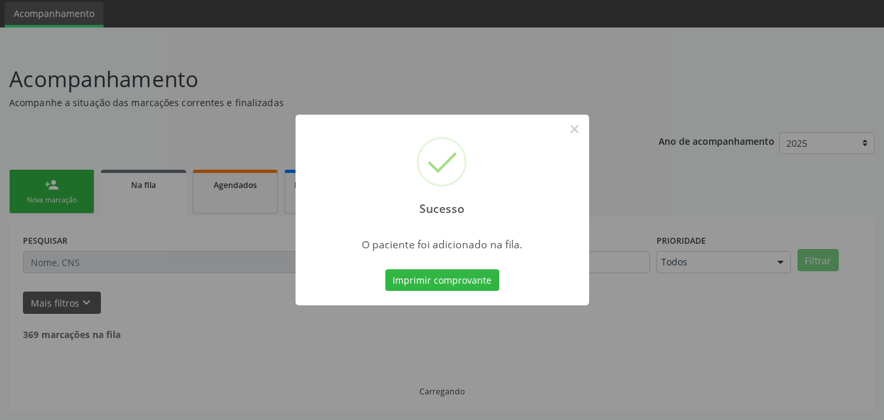
scroll to position [31, 0]
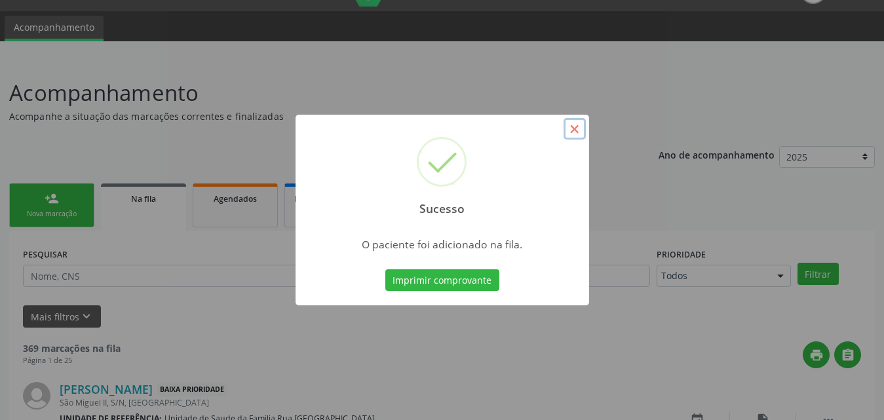
click at [570, 127] on button "×" at bounding box center [575, 129] width 22 height 22
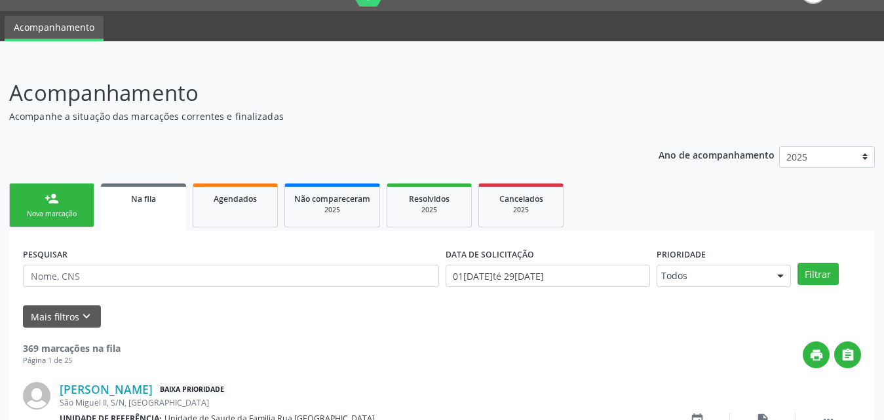
click at [148, 210] on link "Na fila" at bounding box center [143, 207] width 85 height 47
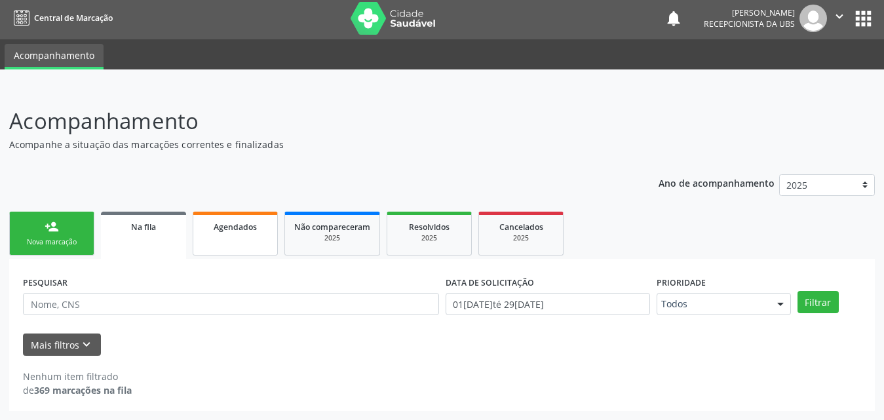
click at [240, 239] on link "Agendados" at bounding box center [235, 234] width 85 height 44
click at [159, 239] on link "Na fila" at bounding box center [143, 234] width 85 height 44
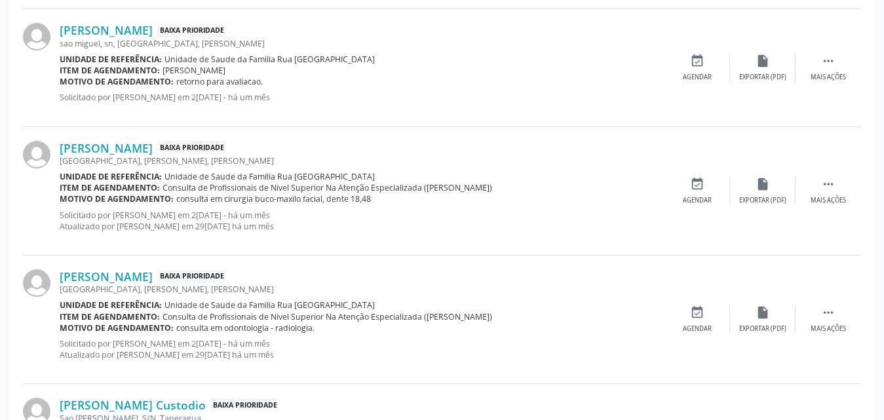
scroll to position [1835, 0]
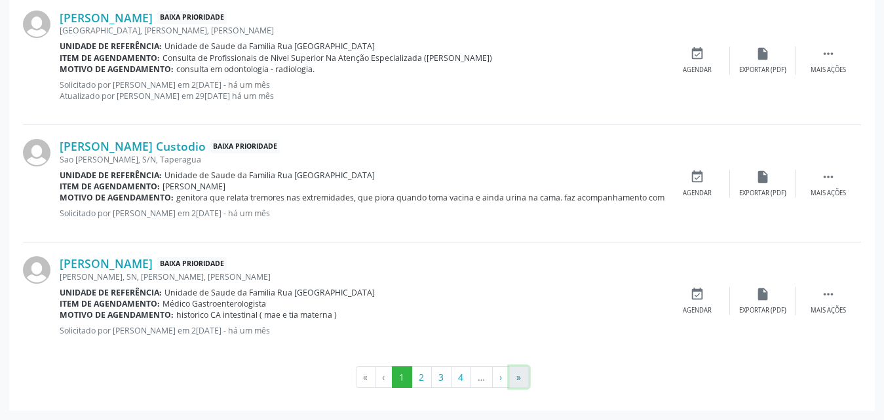
click at [521, 378] on button "»" at bounding box center [519, 377] width 20 height 22
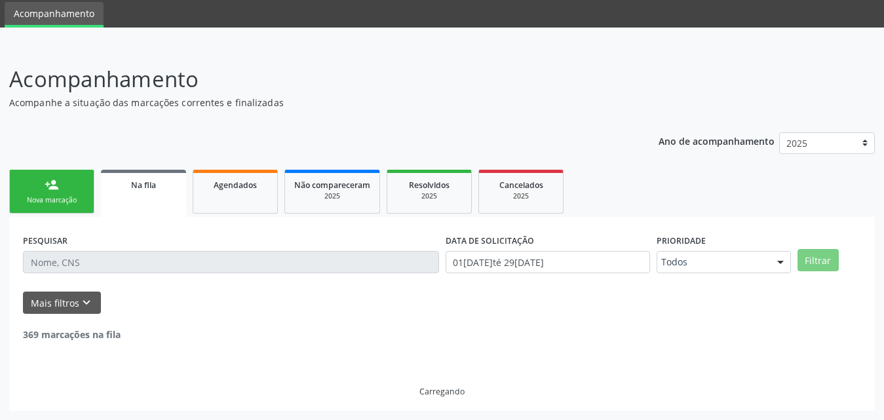
scroll to position [1096, 0]
